Goal: Task Accomplishment & Management: Use online tool/utility

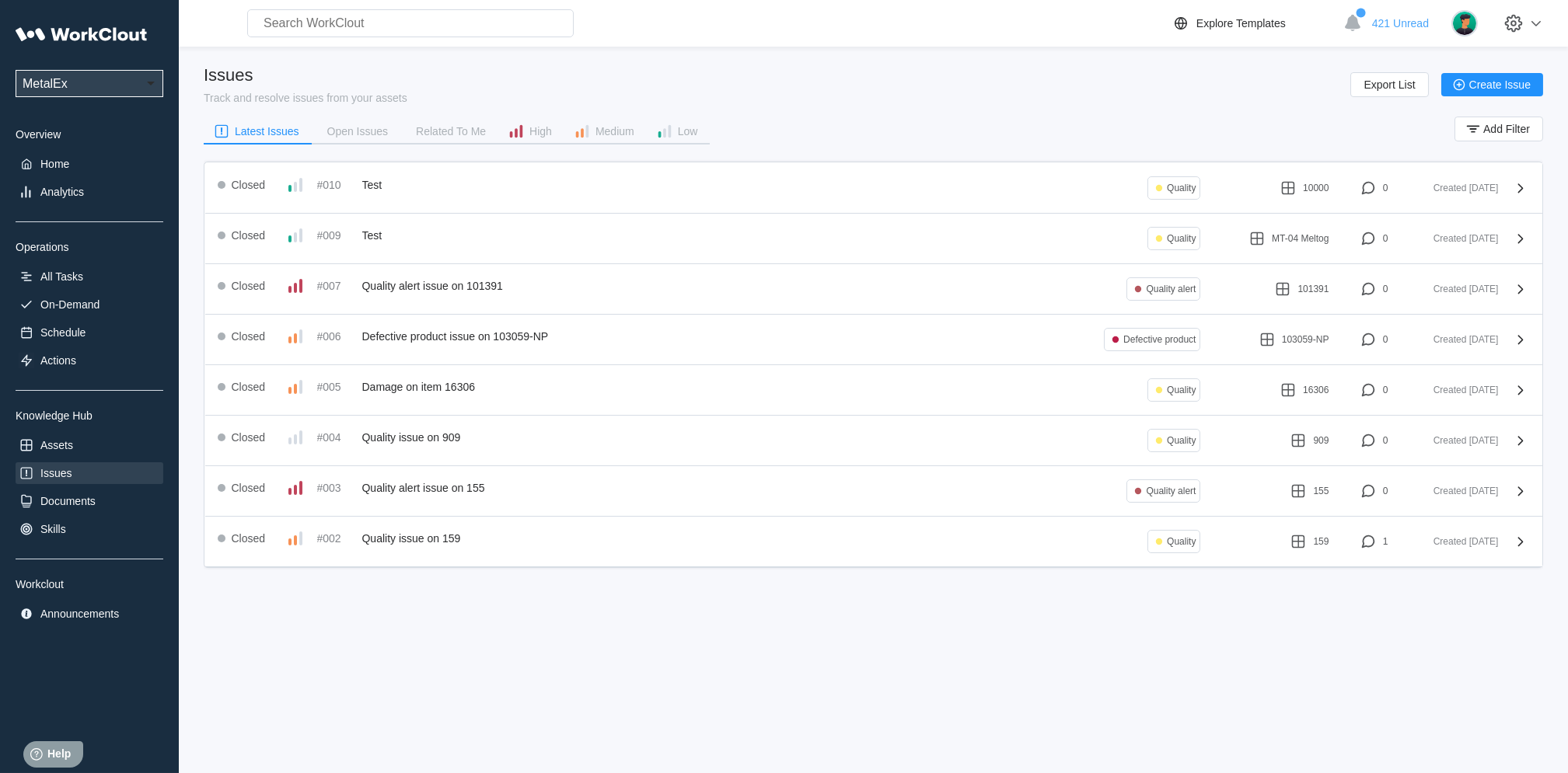
click at [84, 175] on div "UPG Enterprises MetalEx Overview Home Analytics Operations All Tasks On-Demand …" at bounding box center [89, 322] width 147 height 606
click at [73, 168] on div "Home" at bounding box center [89, 164] width 147 height 22
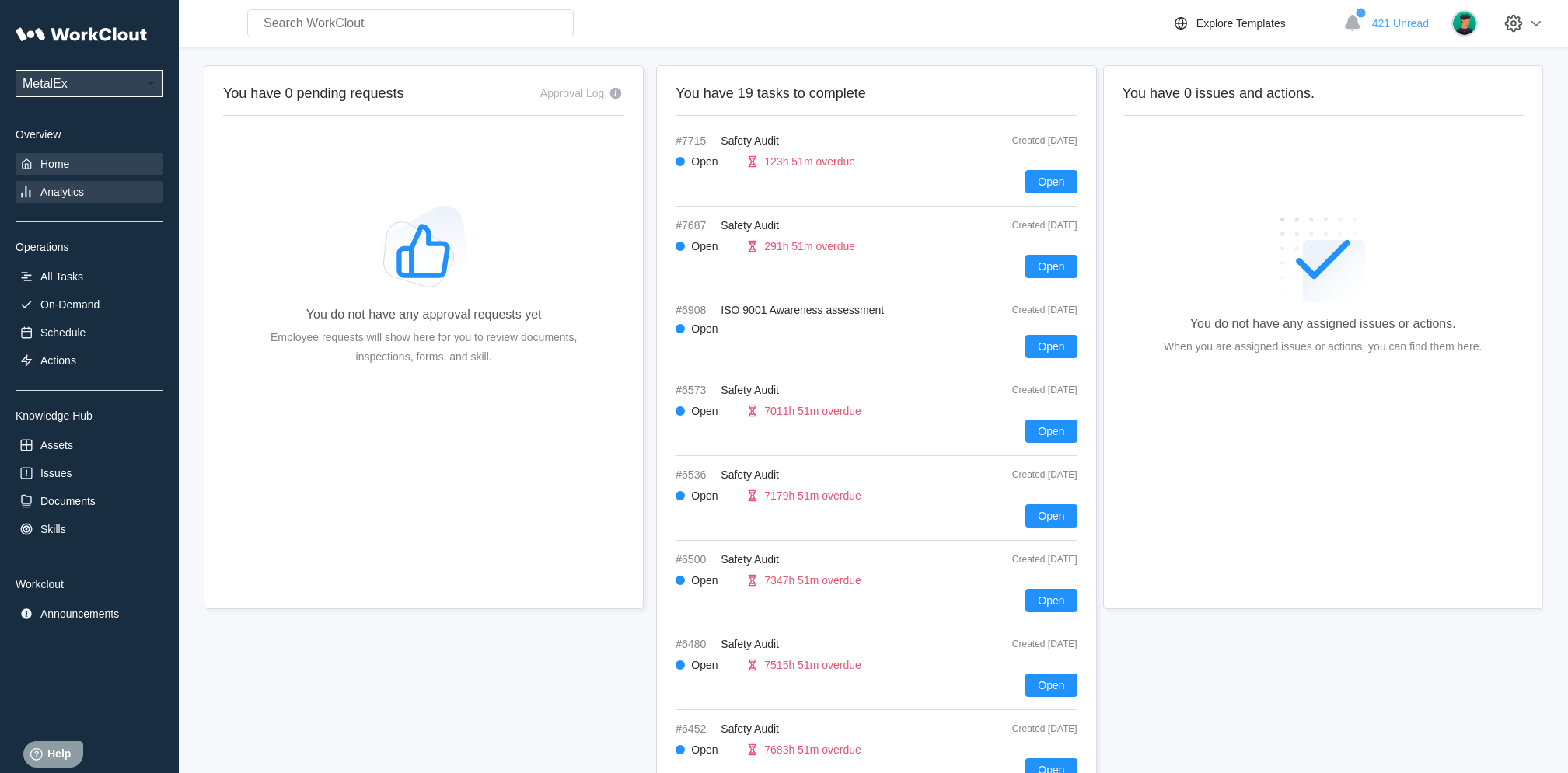
click at [76, 189] on div "Analytics" at bounding box center [62, 192] width 44 height 12
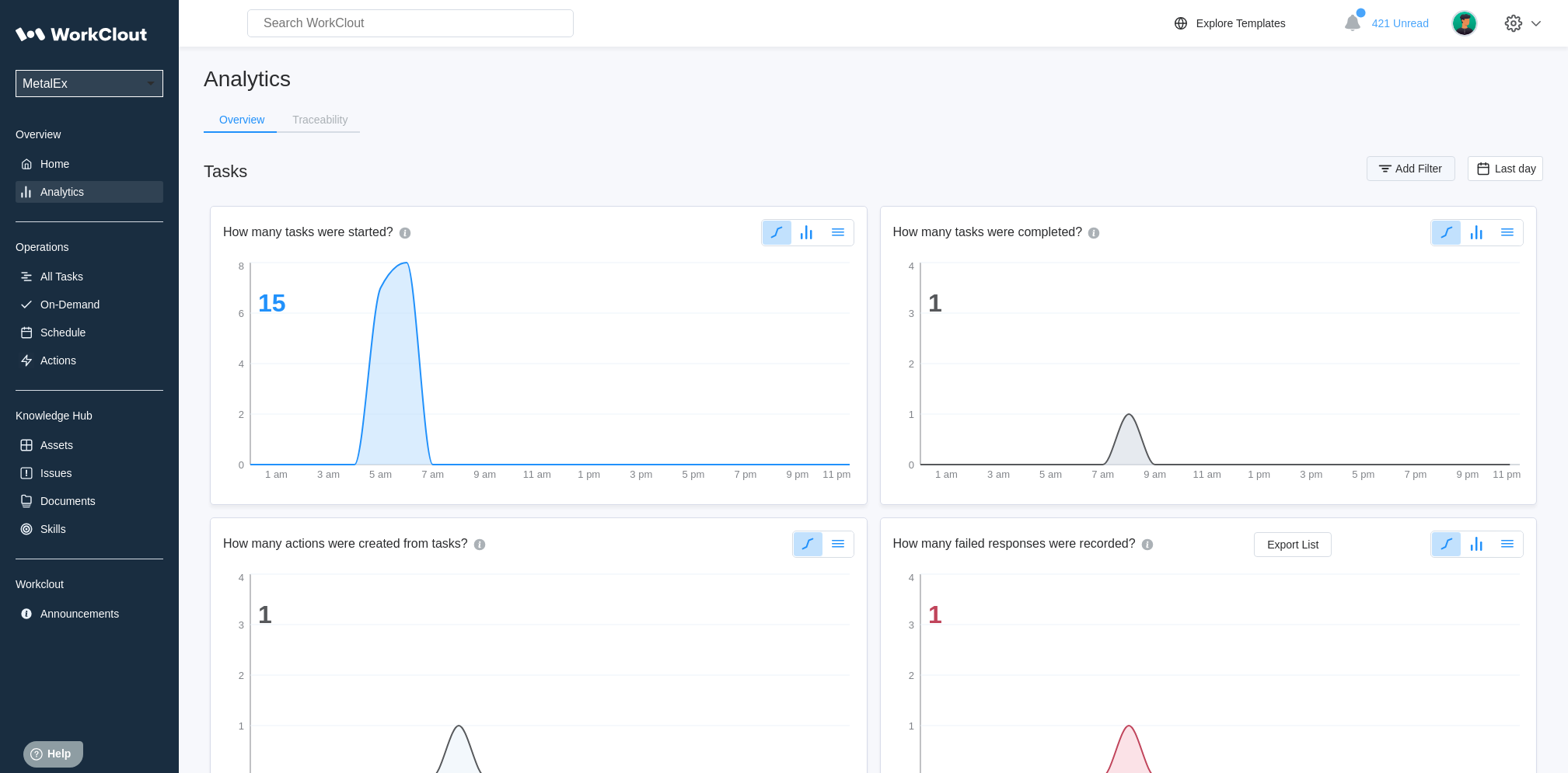
click at [1421, 170] on span "Add Filter" at bounding box center [1419, 168] width 47 height 11
click at [1073, 228] on icon at bounding box center [1076, 229] width 17 height 17
click at [976, 269] on div "Assignee" at bounding box center [1004, 262] width 167 height 25
click at [1050, 219] on div "Assignee" at bounding box center [994, 229] width 145 height 22
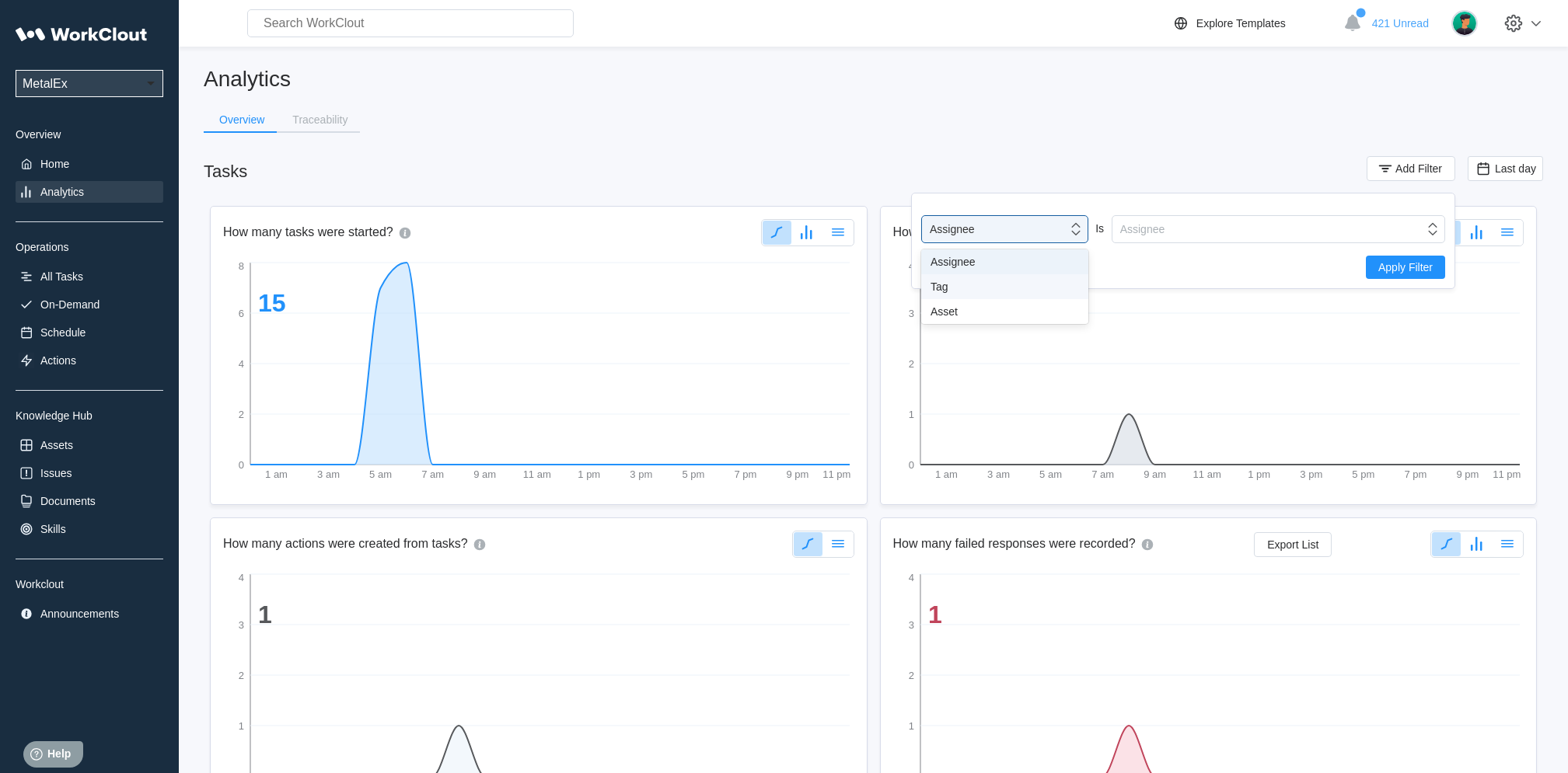
click at [964, 294] on div "Tag" at bounding box center [1004, 287] width 167 height 25
click at [1221, 235] on div "Tag" at bounding box center [1269, 229] width 312 height 22
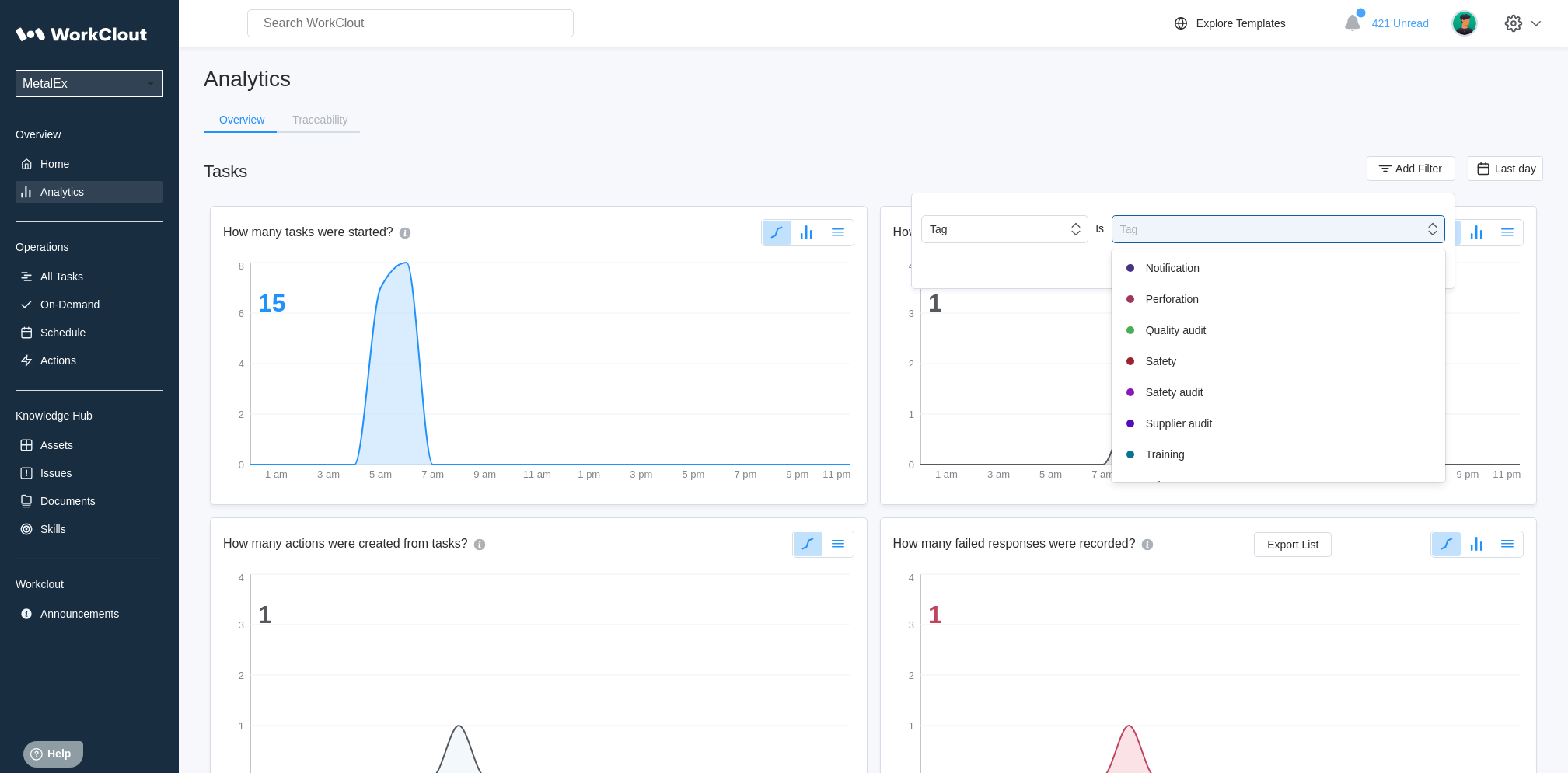
scroll to position [326, 0]
click at [1197, 382] on div "Safety audit" at bounding box center [1279, 374] width 315 height 19
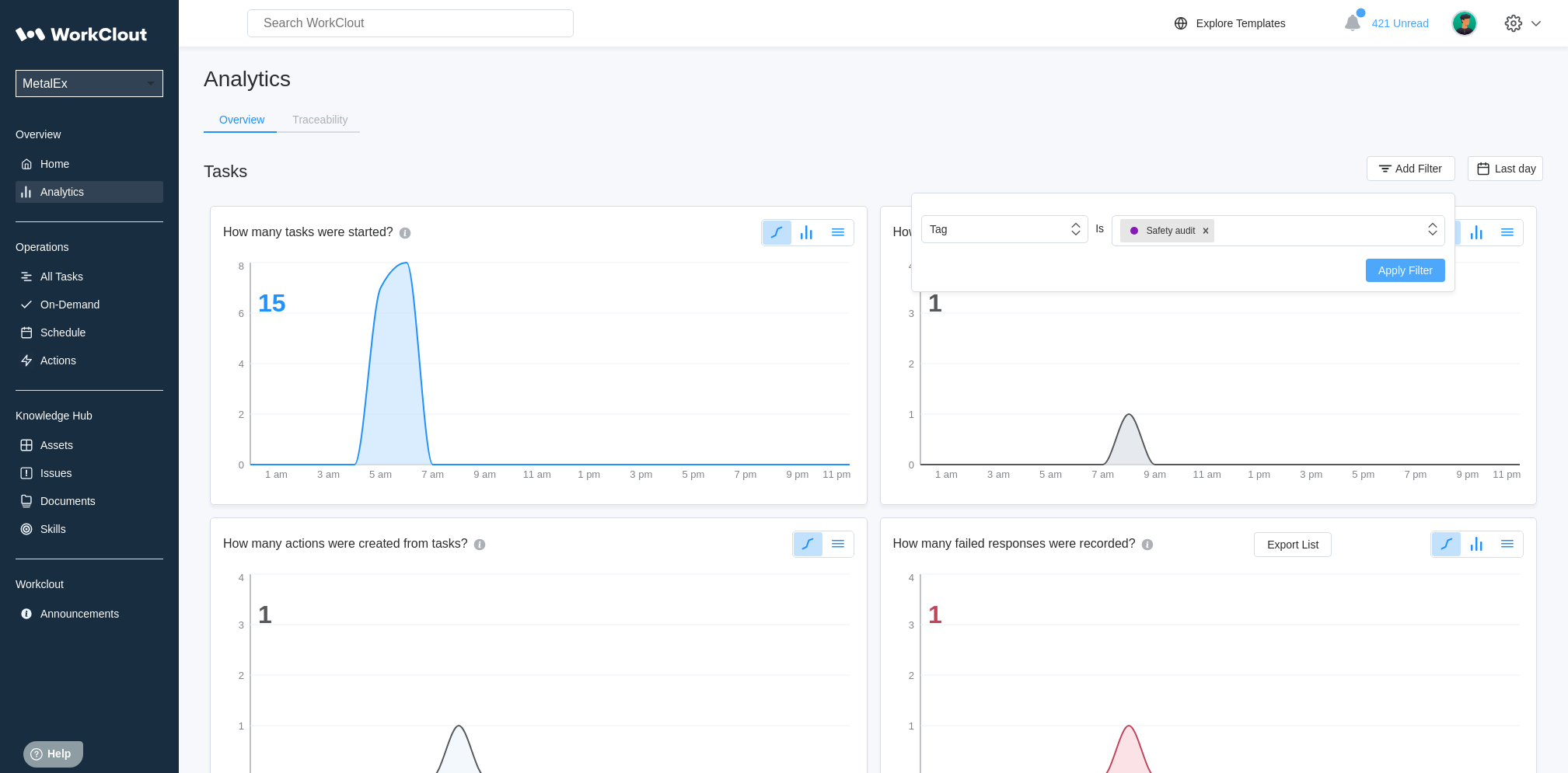
click at [1394, 270] on span "Apply Filter" at bounding box center [1406, 270] width 55 height 11
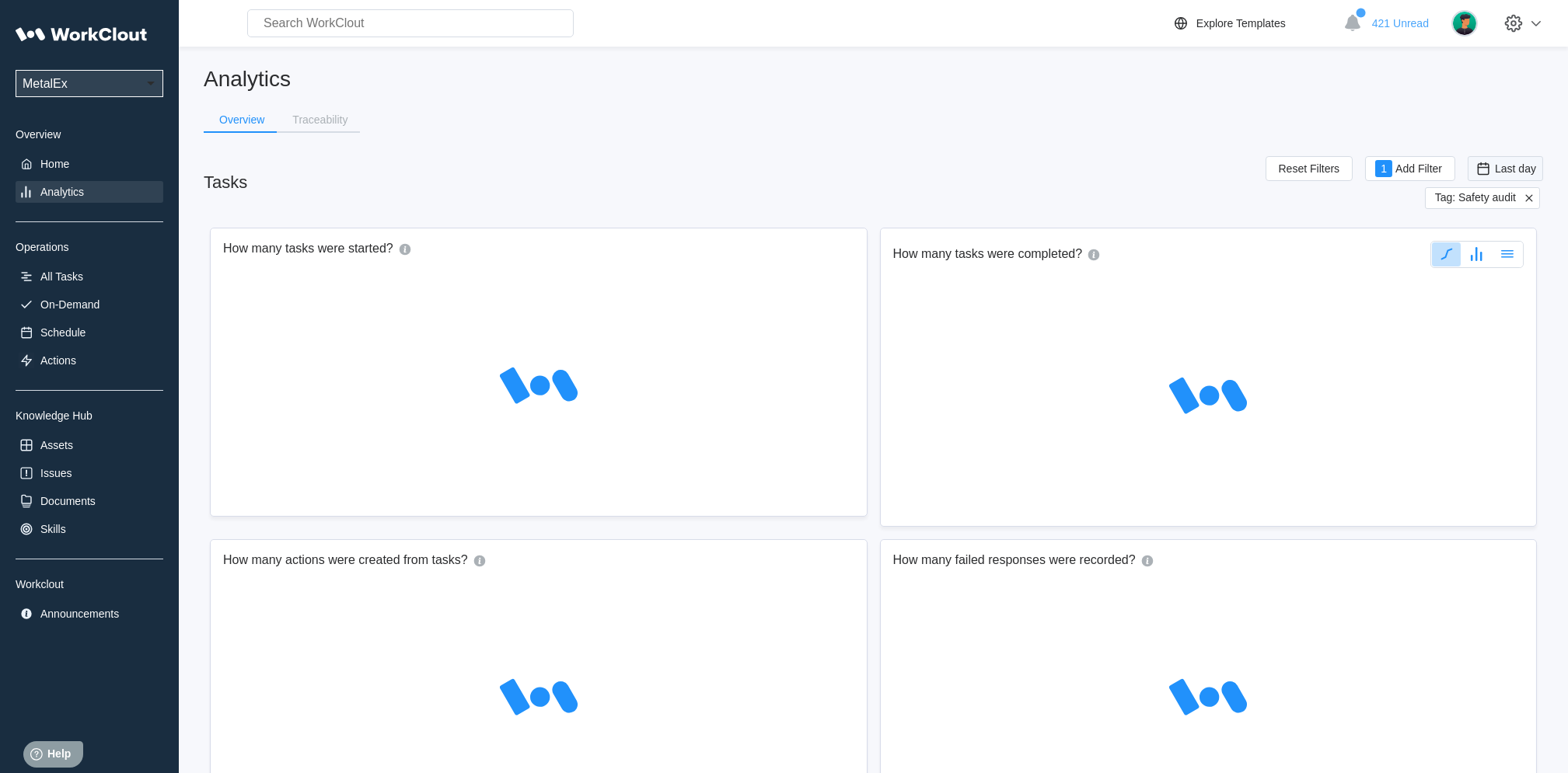
click at [1510, 174] on div "Last day" at bounding box center [1505, 168] width 62 height 17
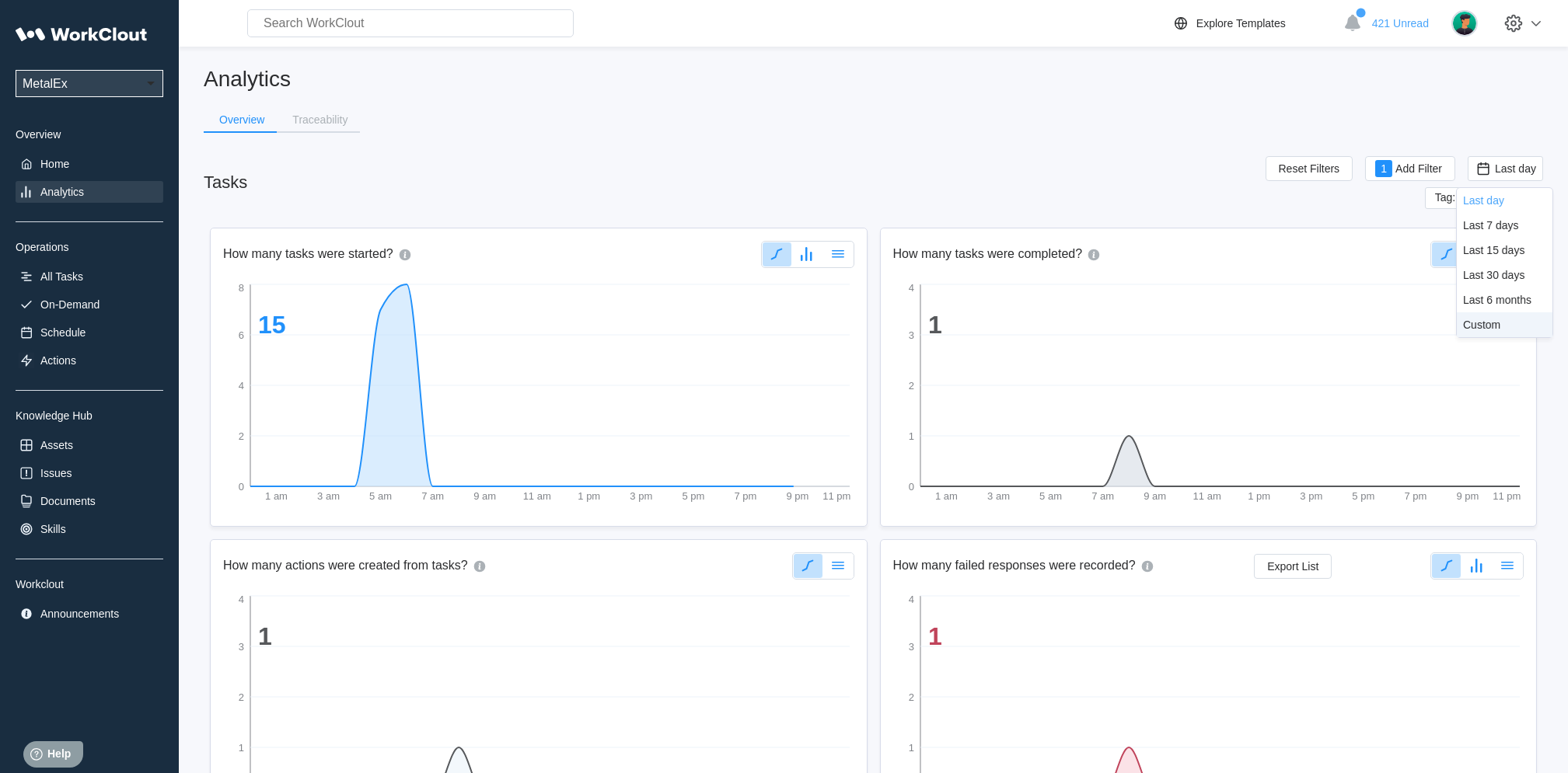
click at [1475, 324] on div "Custom" at bounding box center [1481, 325] width 37 height 12
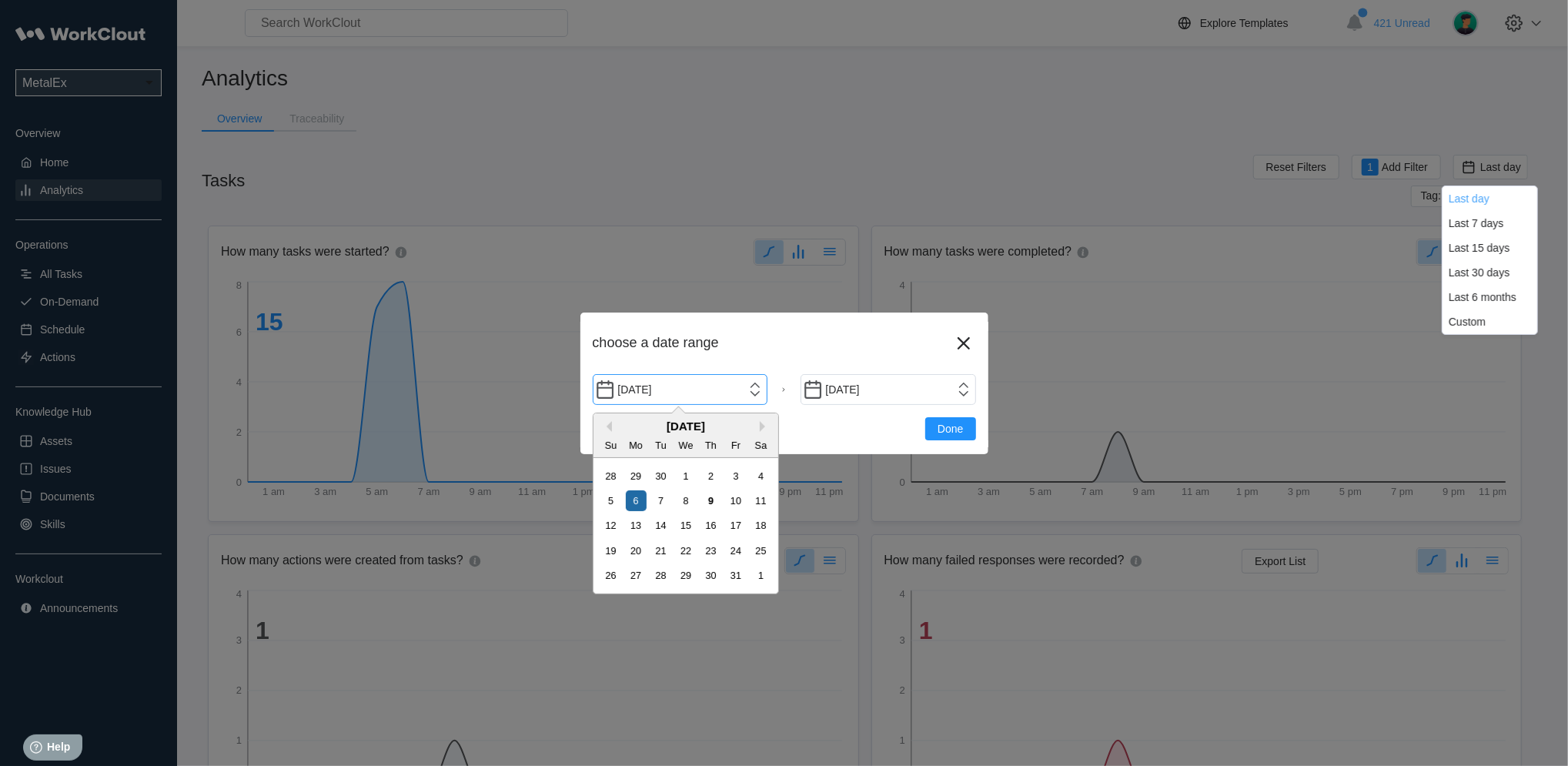
click at [757, 381] on input "[DATE]" at bounding box center [680, 390] width 175 height 31
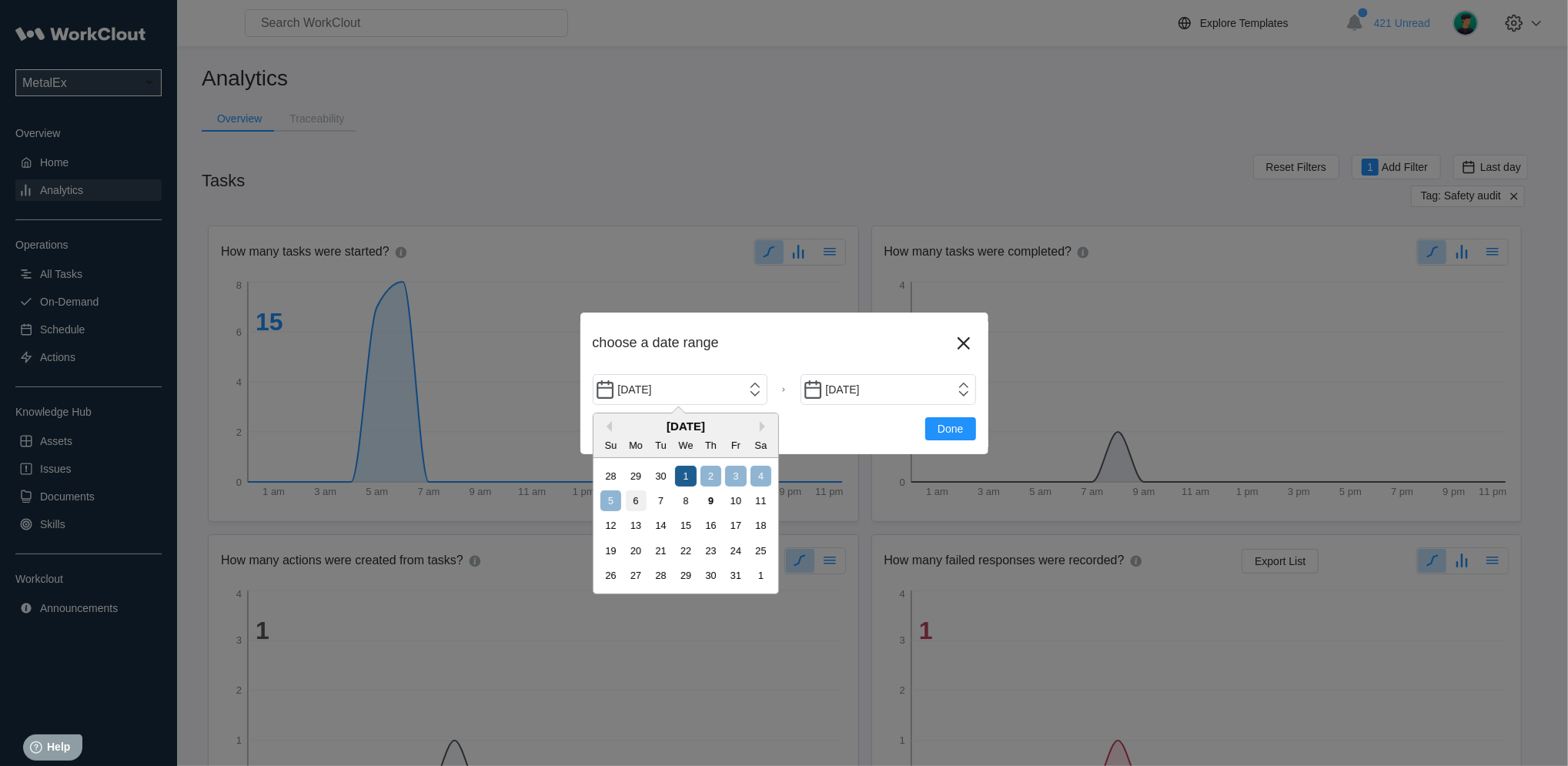
click at [693, 468] on div "1" at bounding box center [685, 476] width 21 height 21
type input "[DATE]"
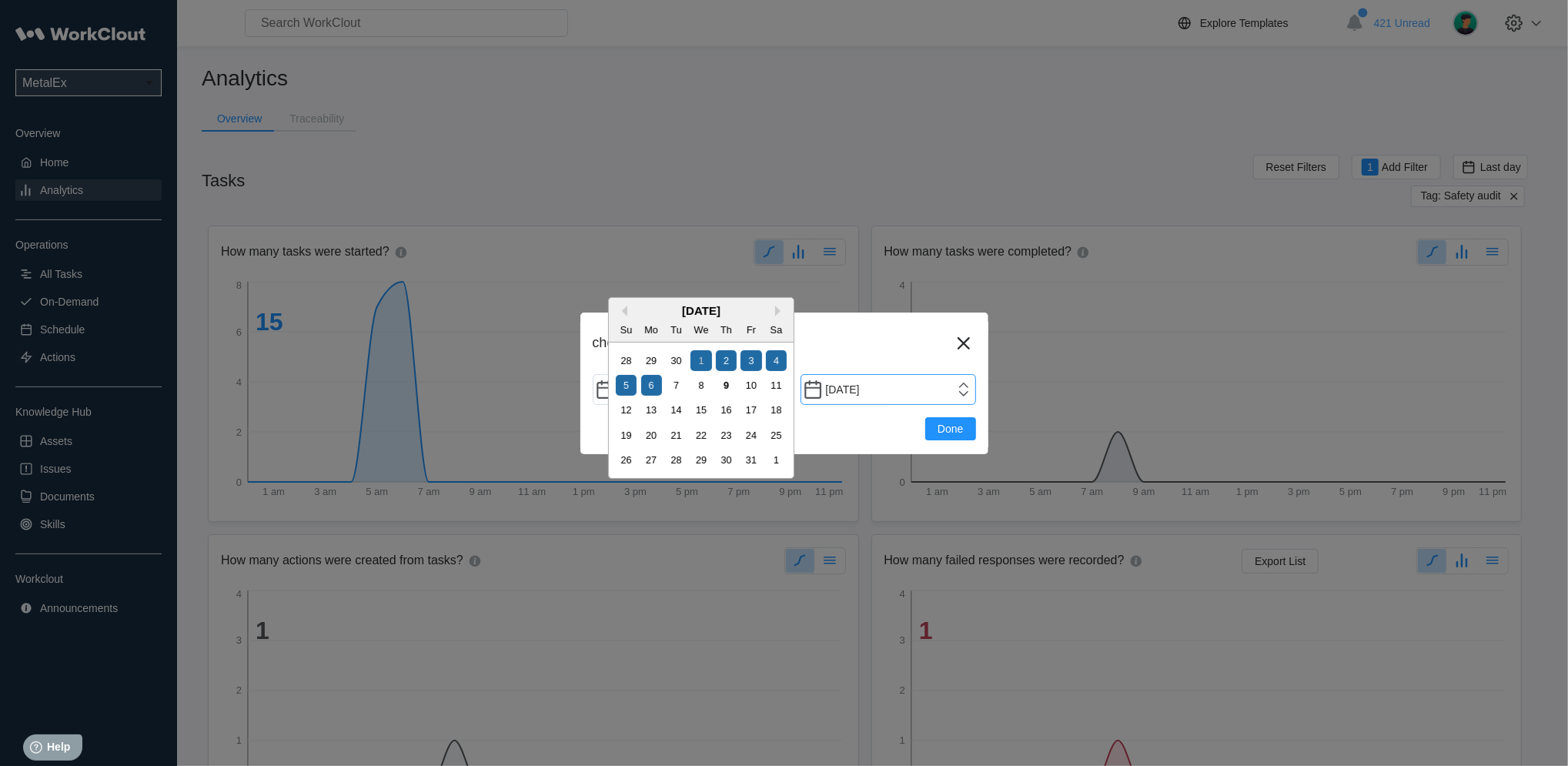
click at [967, 383] on input "[DATE]" at bounding box center [888, 390] width 175 height 31
click at [733, 390] on div "9" at bounding box center [726, 385] width 21 height 21
type input "[DATE]"
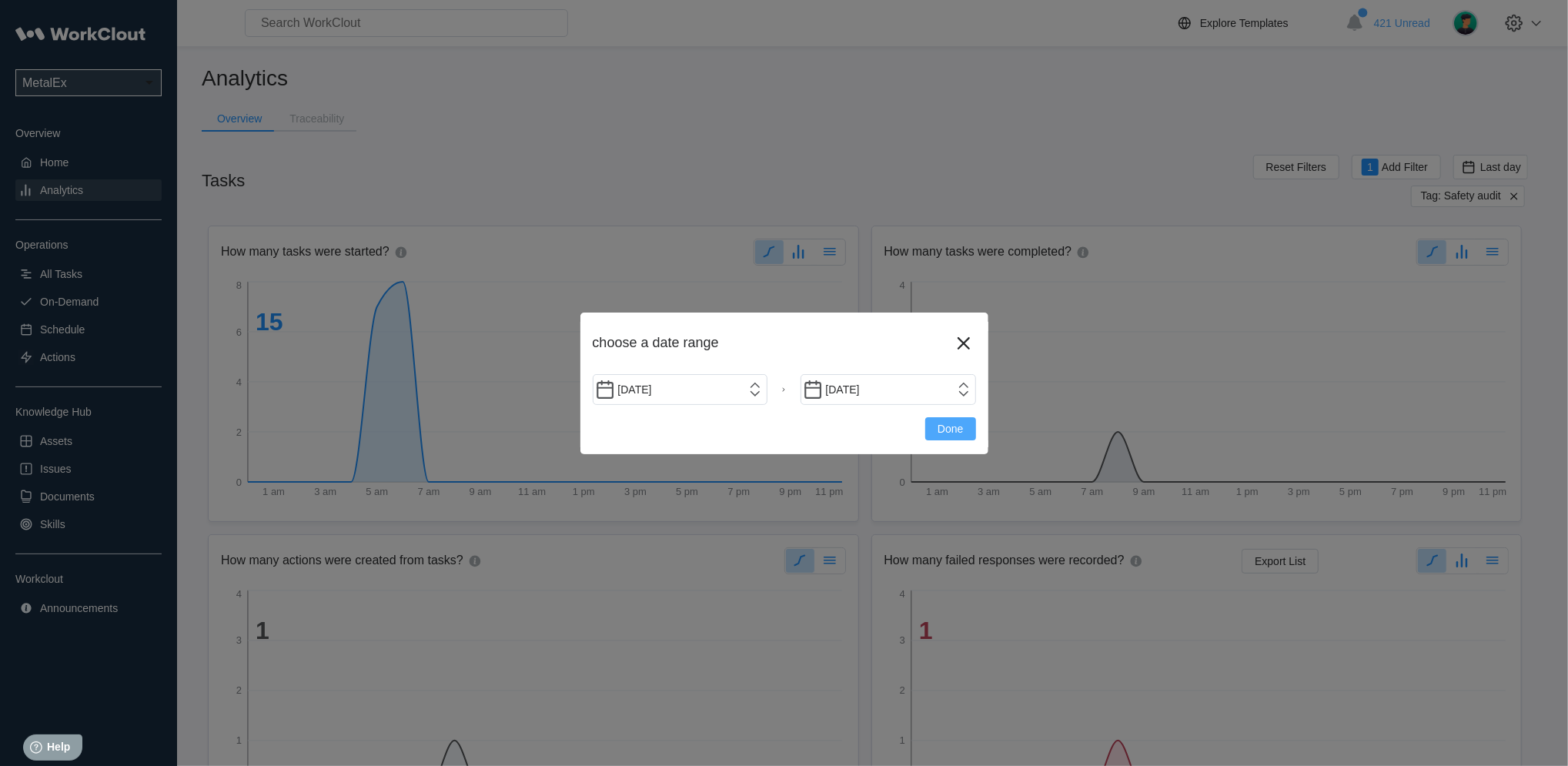
click at [950, 430] on span "Done" at bounding box center [950, 429] width 25 height 11
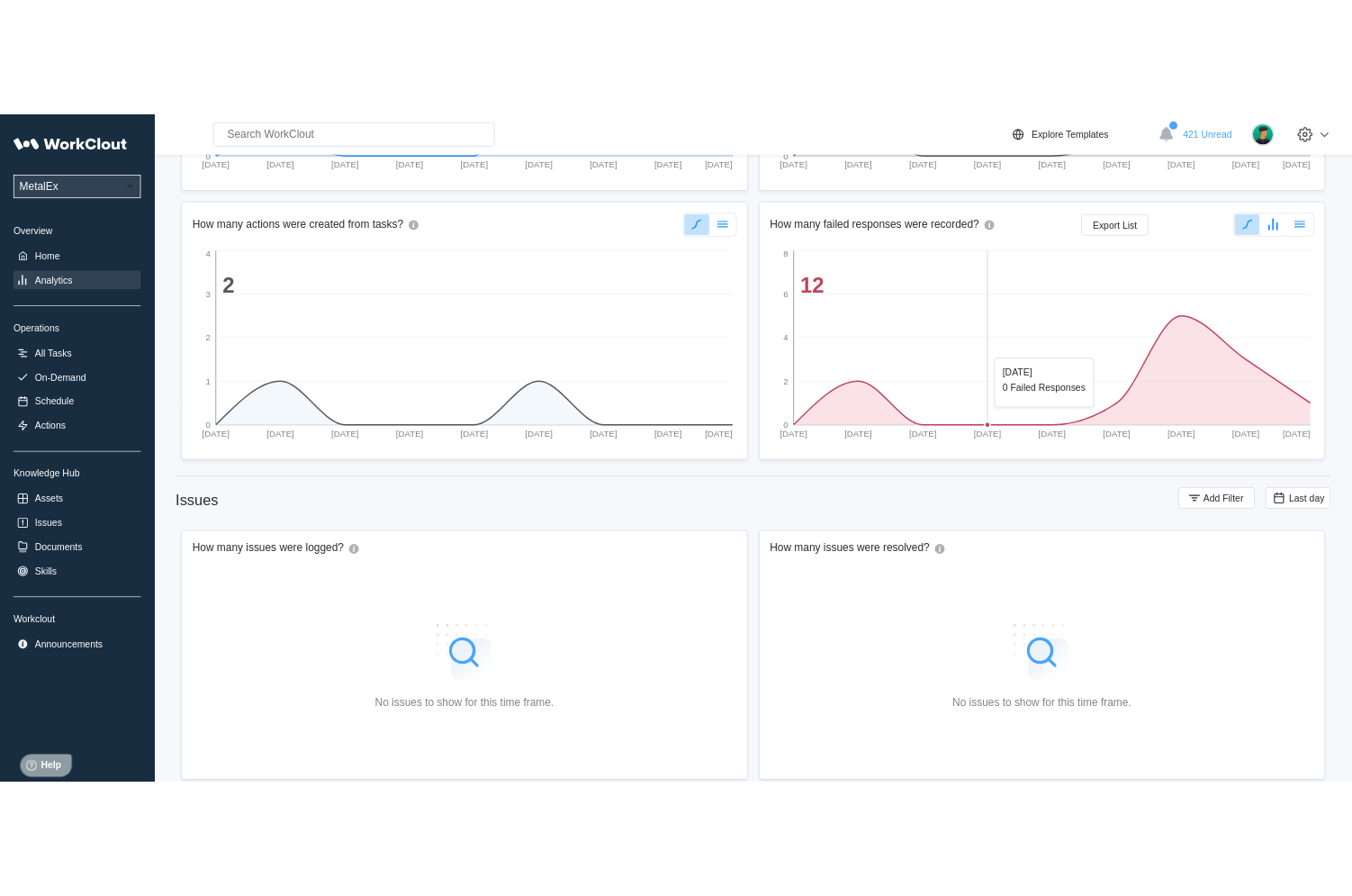
scroll to position [509, 0]
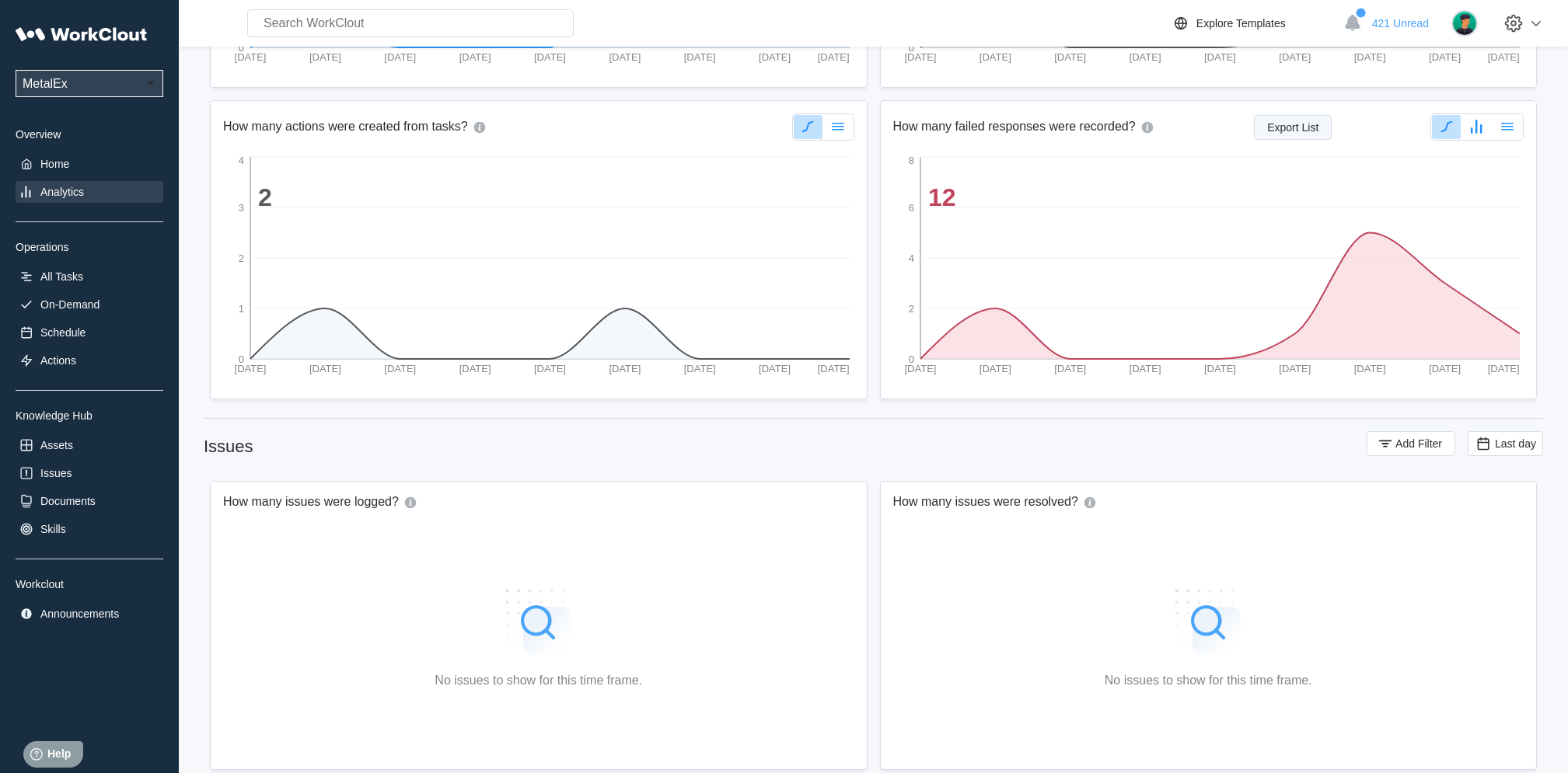
click at [1296, 132] on span "Export List" at bounding box center [1293, 128] width 51 height 11
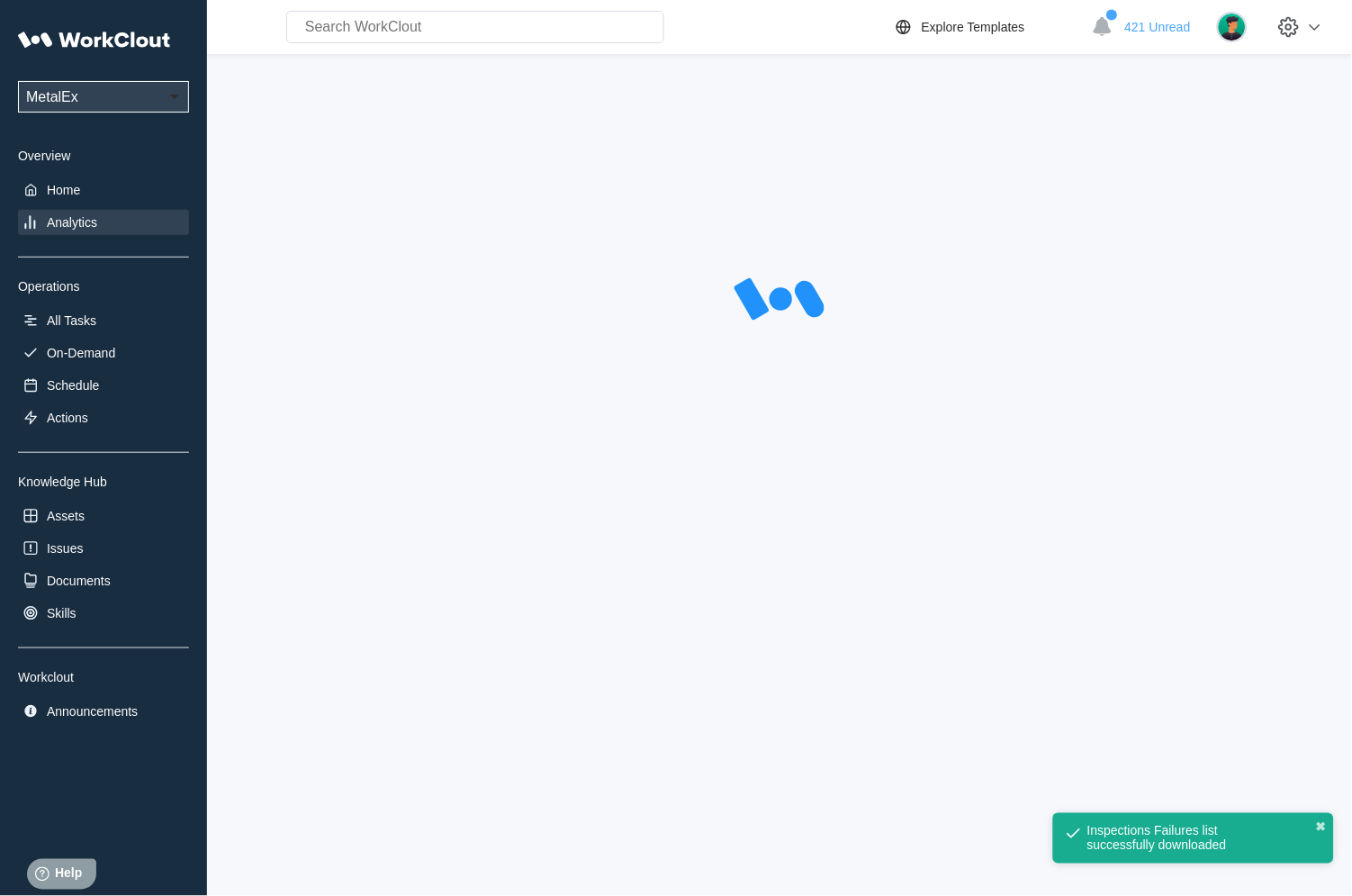
scroll to position [0, 0]
